Goal: Find specific page/section: Find specific page/section

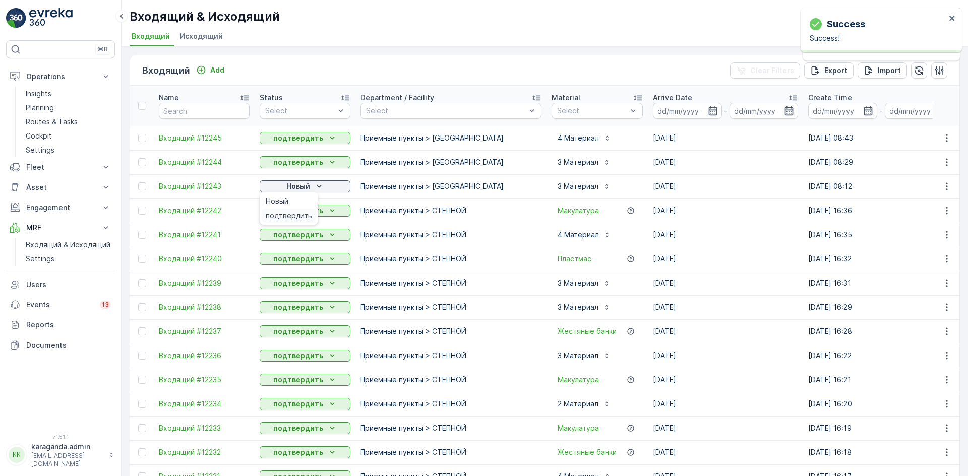
click at [286, 217] on span "подтвердить" at bounding box center [289, 216] width 46 height 10
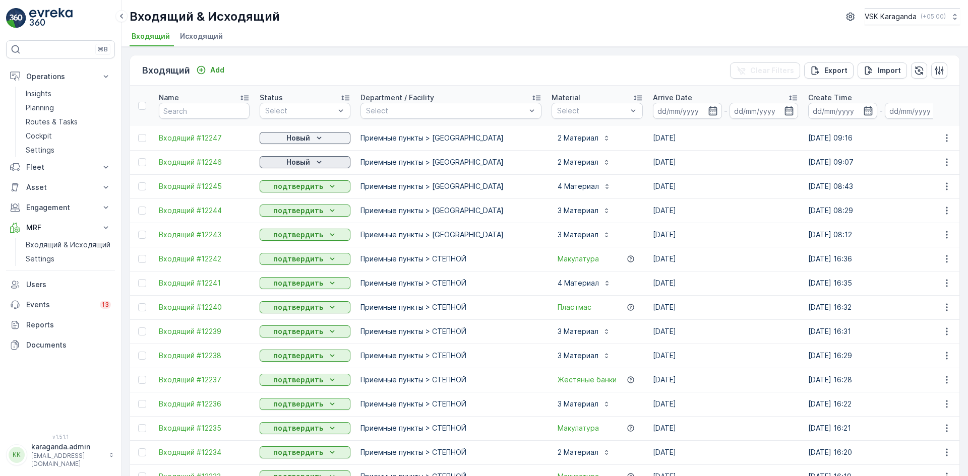
click at [310, 162] on p "Новый" at bounding box center [298, 162] width 24 height 10
drag, startPoint x: 309, startPoint y: 189, endPoint x: 305, endPoint y: 142, distance: 47.1
click at [309, 189] on span "подтвердить" at bounding box center [289, 192] width 46 height 10
click at [305, 135] on p "Новый" at bounding box center [298, 138] width 24 height 10
click at [298, 163] on span "подтвердить" at bounding box center [289, 167] width 46 height 10
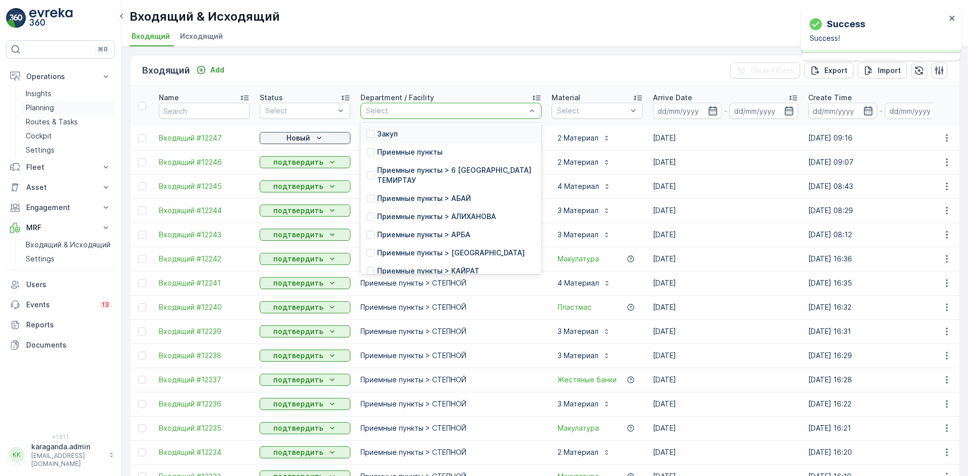
click at [50, 102] on link "Planning" at bounding box center [68, 108] width 93 height 14
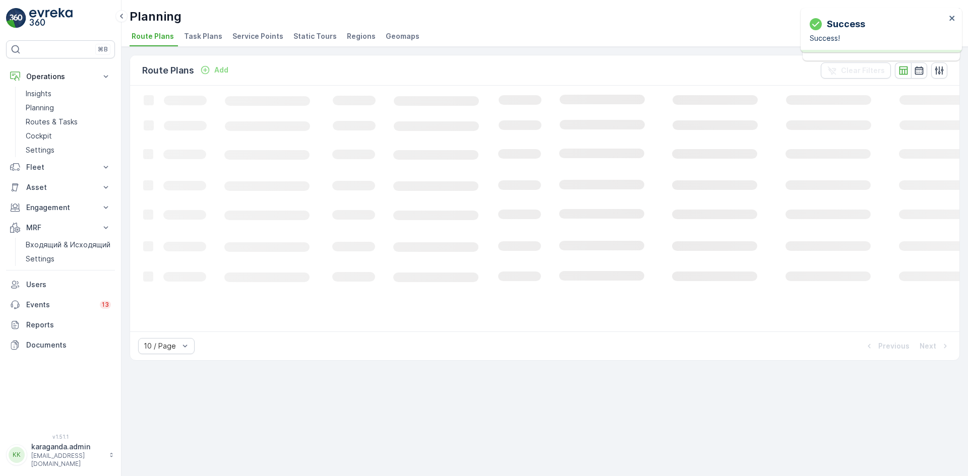
click at [234, 35] on span "Service Points" at bounding box center [257, 36] width 51 height 10
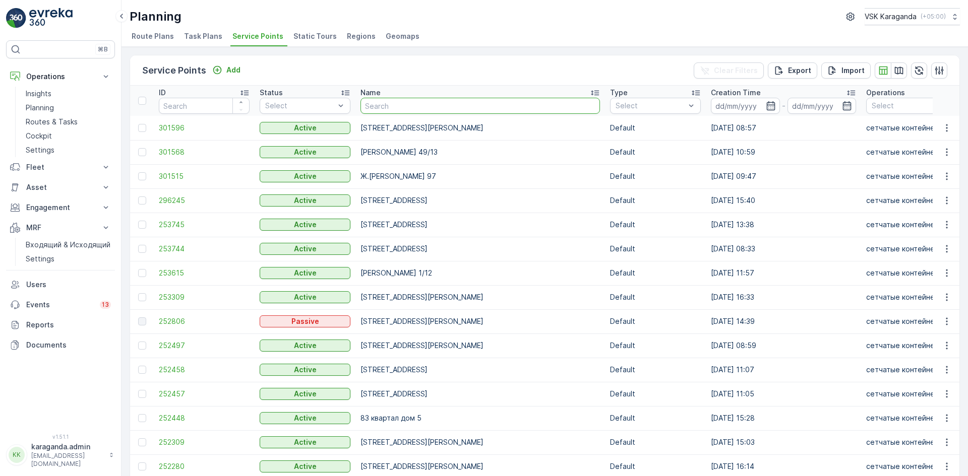
click at [390, 111] on input "text" at bounding box center [479, 106] width 239 height 16
type input "абая"
